Goal: Task Accomplishment & Management: Manage account settings

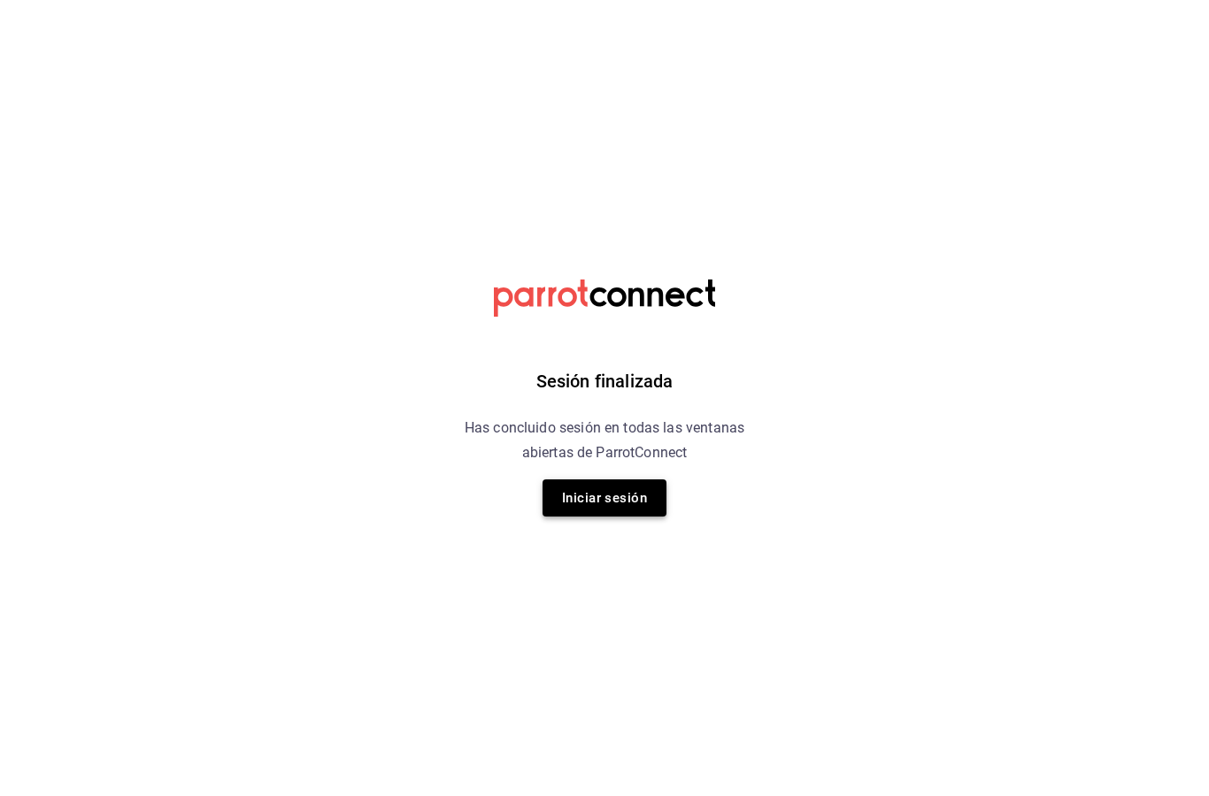
click at [595, 506] on button "Iniciar sesión" at bounding box center [604, 498] width 124 height 37
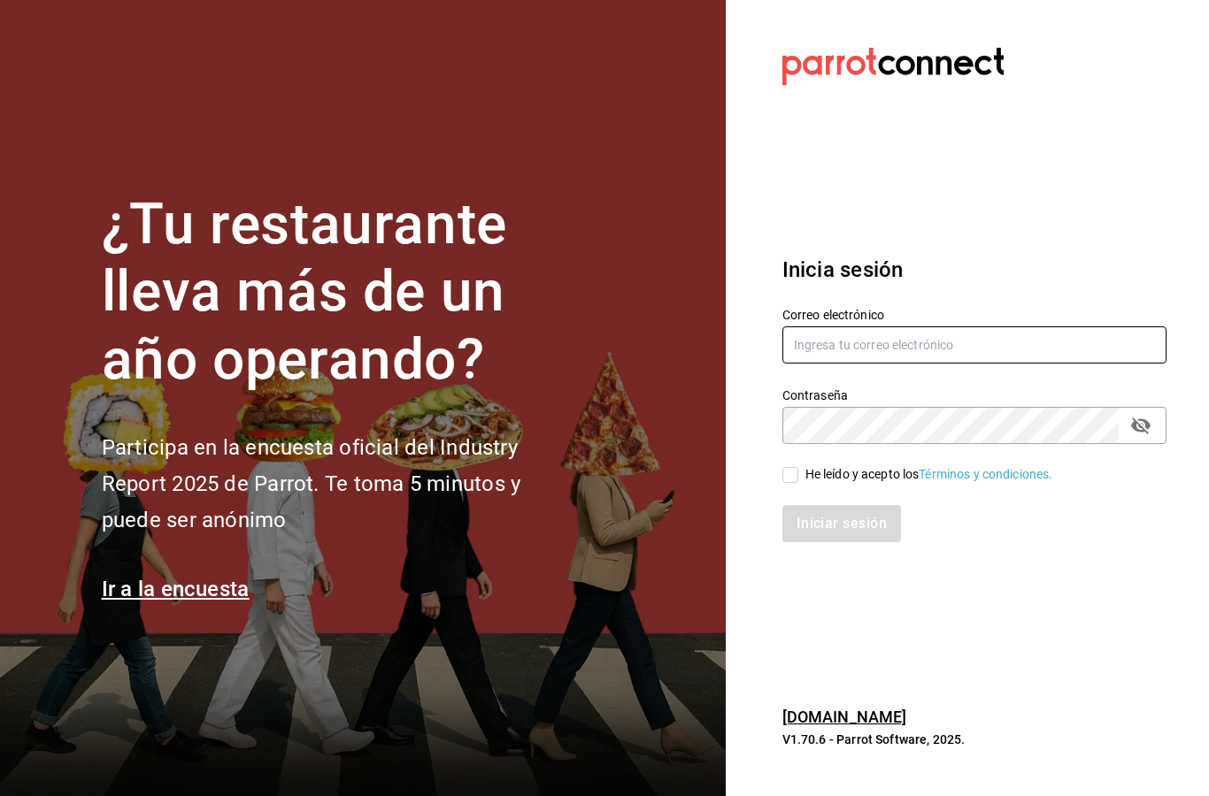
click at [1009, 364] on input "text" at bounding box center [974, 344] width 384 height 37
click at [979, 364] on input "text" at bounding box center [974, 344] width 384 height 37
click at [810, 484] on div "He leído y acepto los Términos y condiciones." at bounding box center [929, 474] width 248 height 19
click at [798, 483] on input "He leído y acepto los Términos y condiciones." at bounding box center [790, 475] width 16 height 16
checkbox input "true"
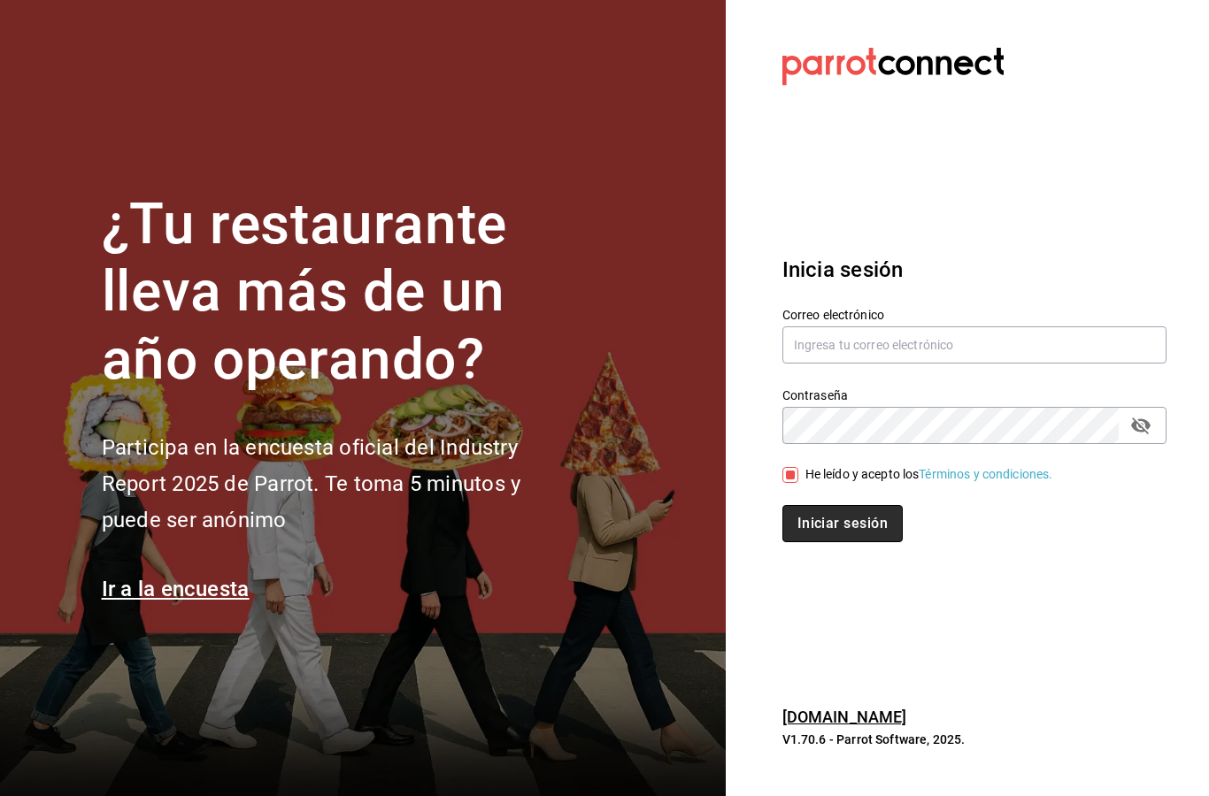
click at [861, 542] on button "Iniciar sesión" at bounding box center [842, 523] width 120 height 37
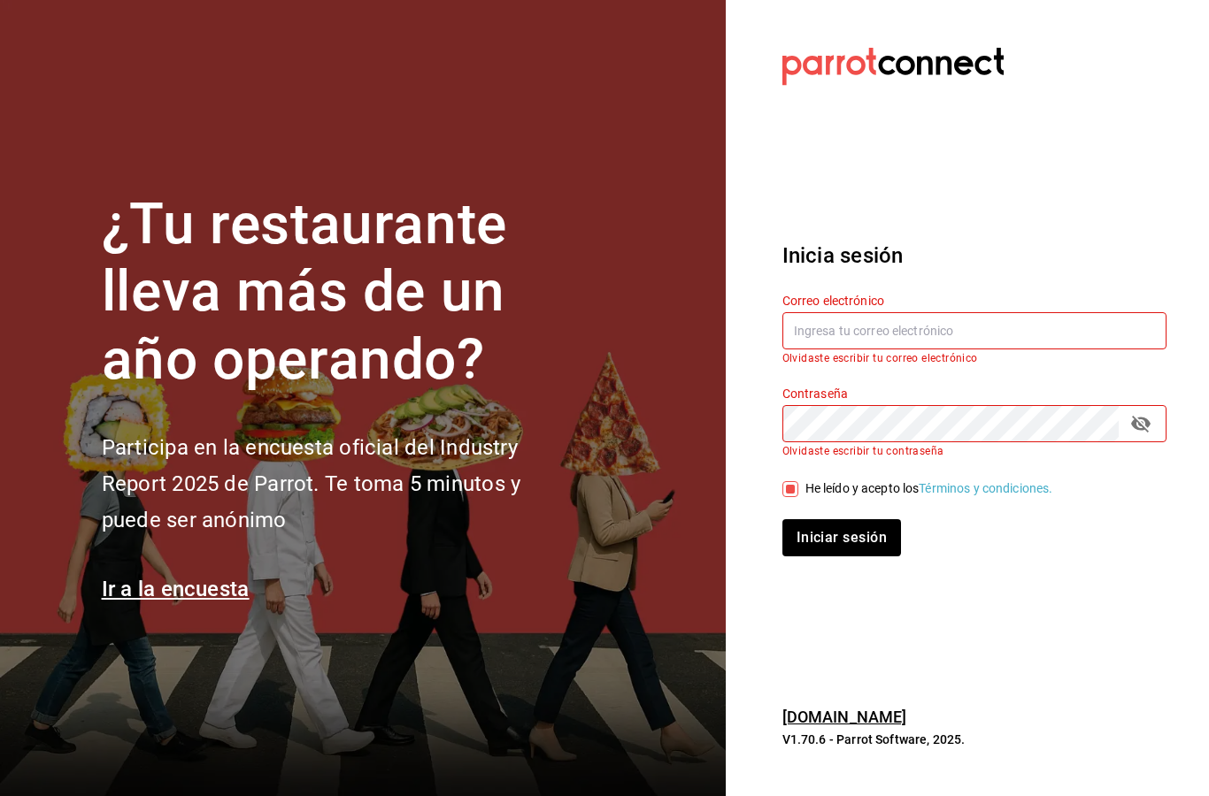
click at [956, 349] on input "text" at bounding box center [974, 330] width 384 height 37
type input "[EMAIL_ADDRESS][DOMAIN_NAME]"
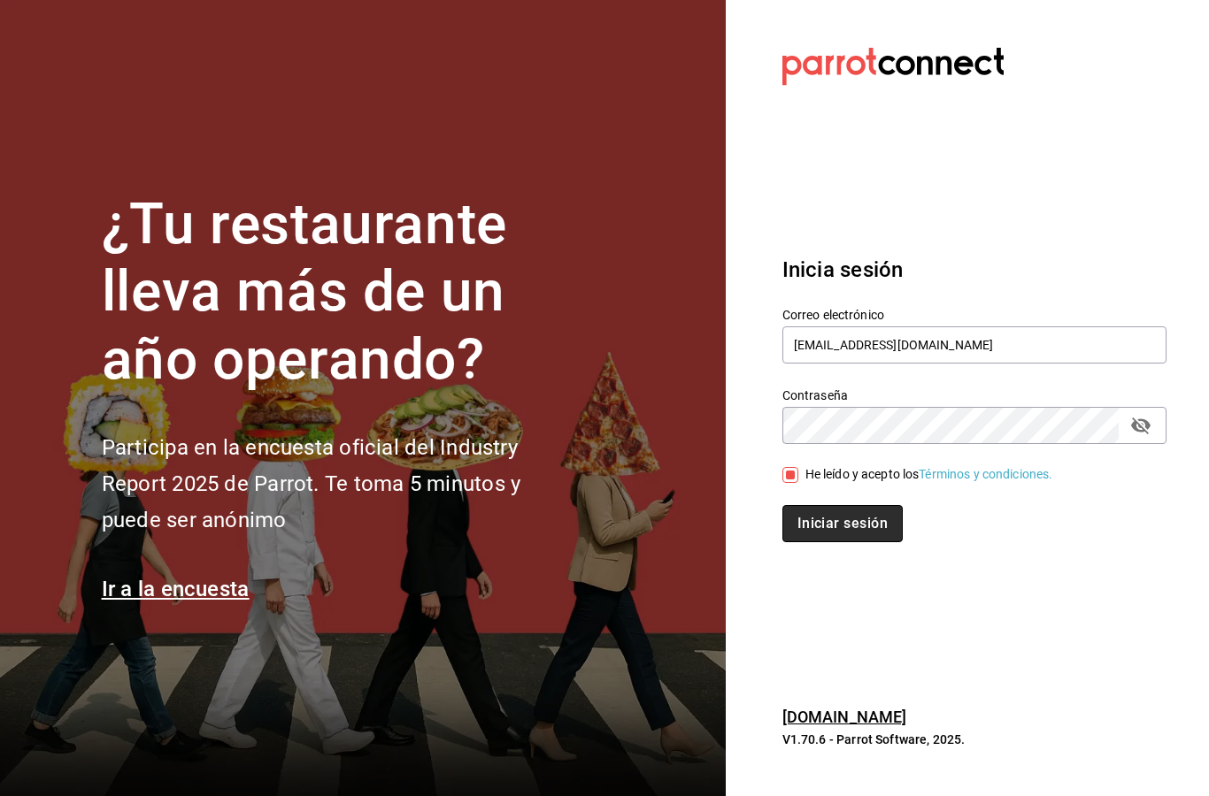
click at [843, 542] on button "Iniciar sesión" at bounding box center [842, 523] width 120 height 37
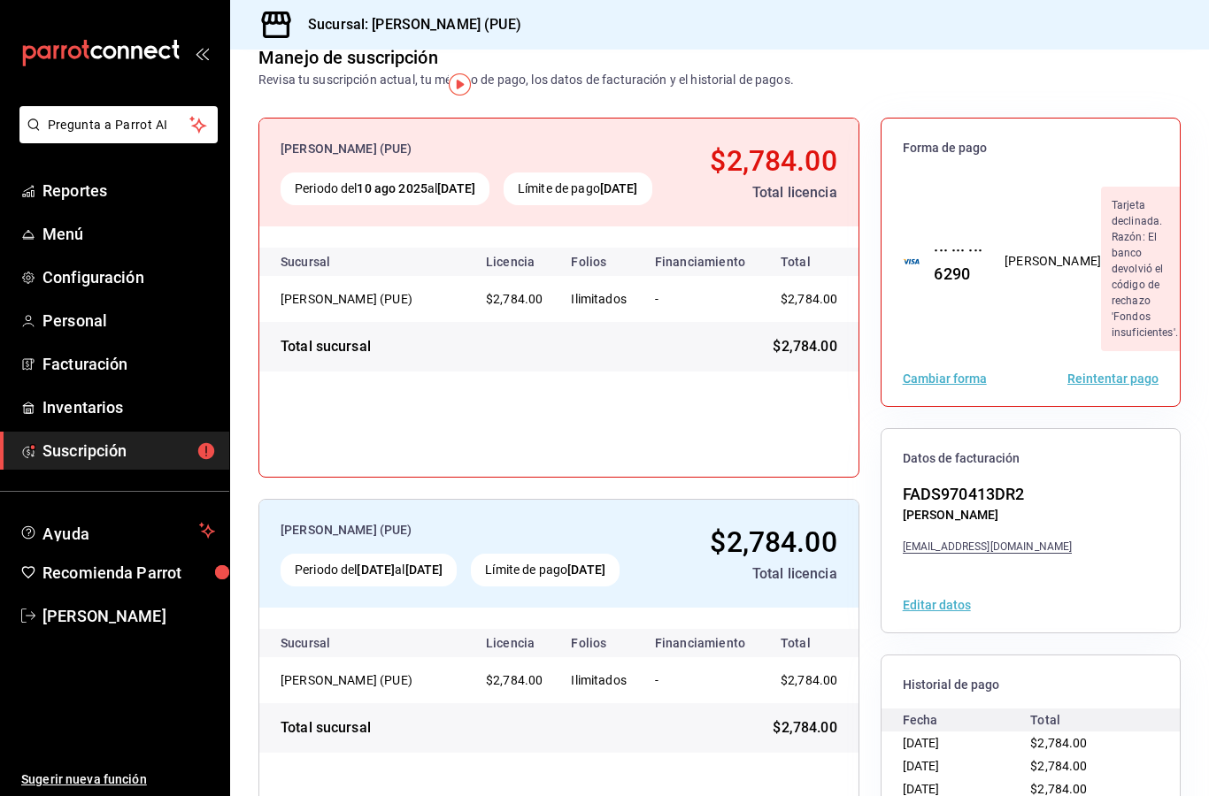
scroll to position [77, 0]
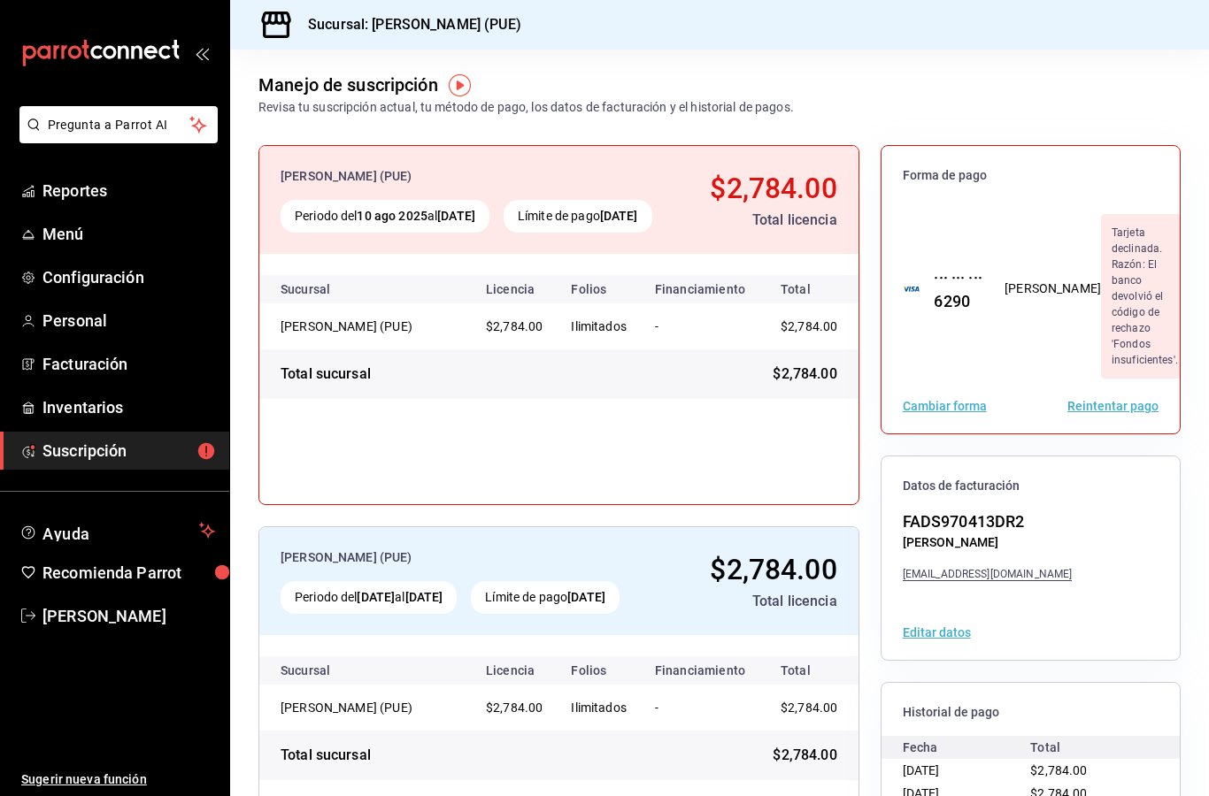
click at [1120, 400] on button "Reintentar pago" at bounding box center [1112, 406] width 91 height 12
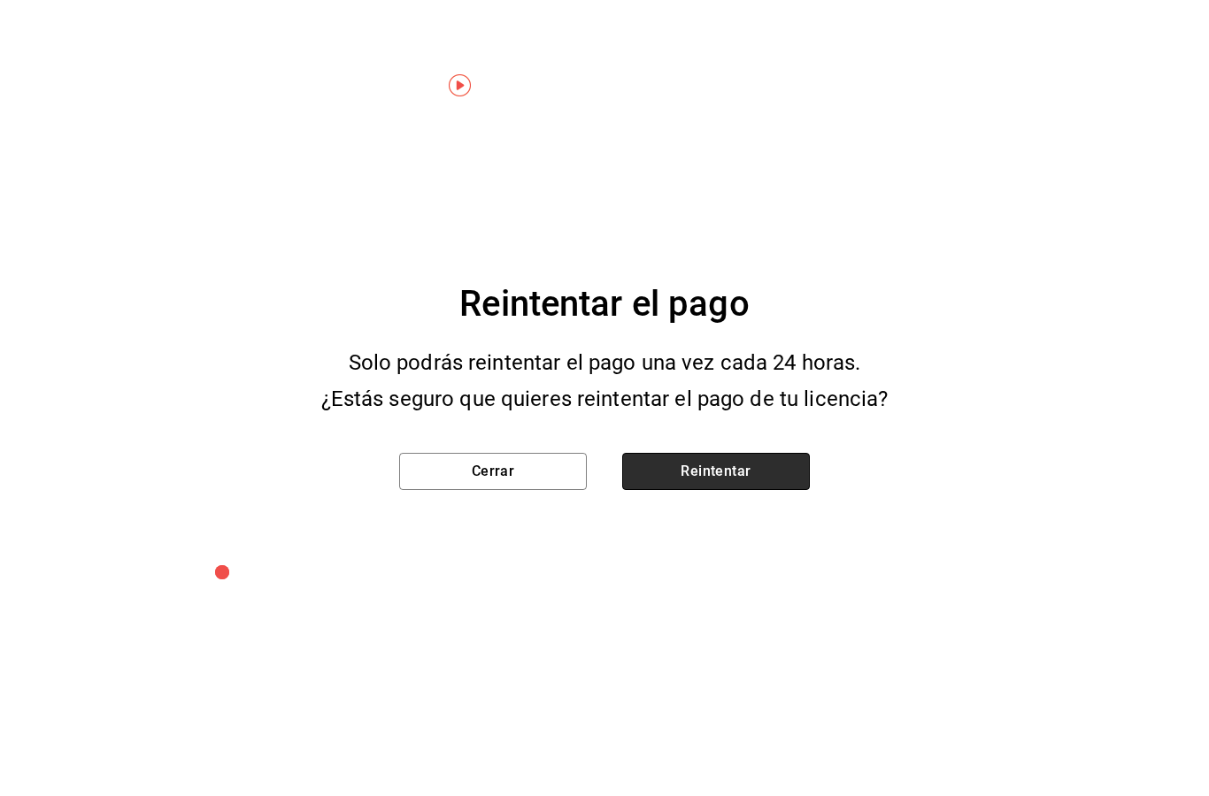
click at [718, 477] on button "Reintentar" at bounding box center [716, 471] width 188 height 37
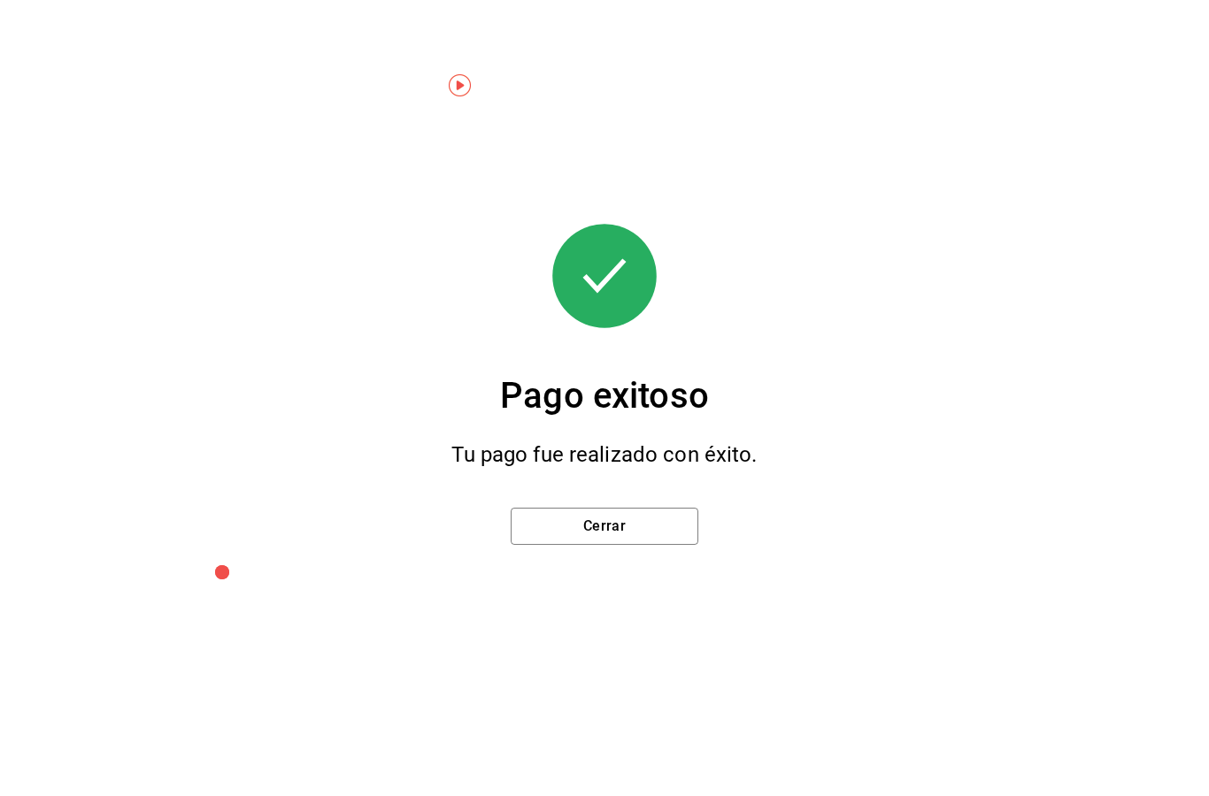
scroll to position [24, 0]
